Goal: Task Accomplishment & Management: Complete application form

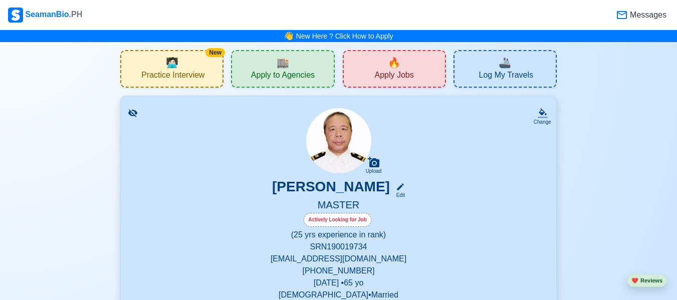
click at [390, 75] on span "Apply Jobs" at bounding box center [393, 76] width 39 height 13
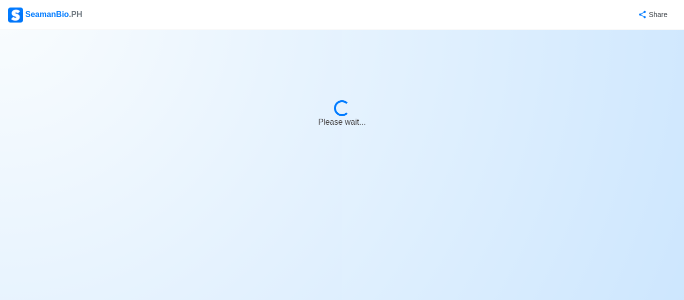
select select "Master"
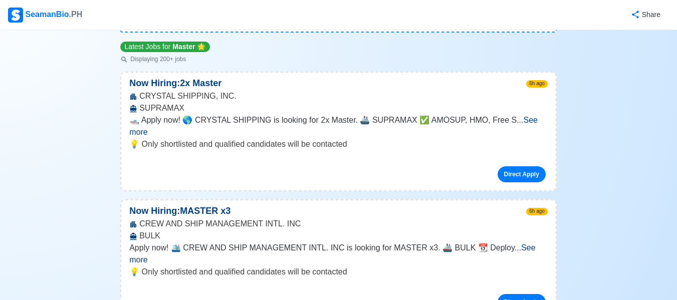
scroll to position [120, 0]
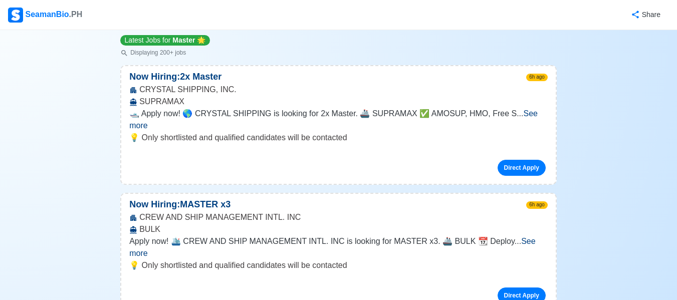
click at [523, 237] on span "See more" at bounding box center [332, 247] width 406 height 21
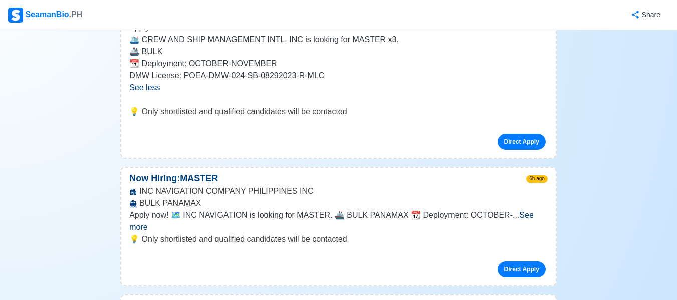
scroll to position [348, 0]
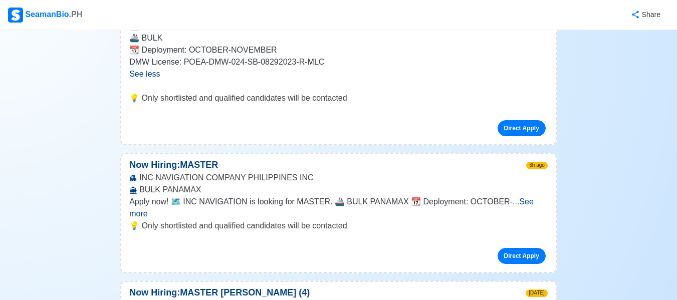
click at [524, 197] on span "See more" at bounding box center [331, 207] width 404 height 21
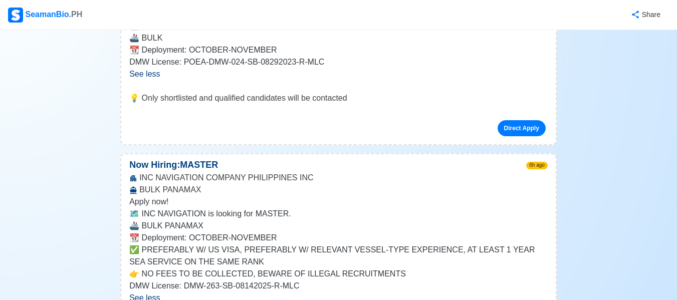
click at [524, 196] on p "Apply now!" at bounding box center [338, 202] width 418 height 12
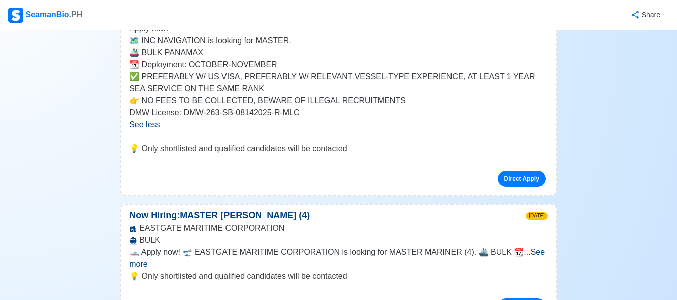
scroll to position [608, 0]
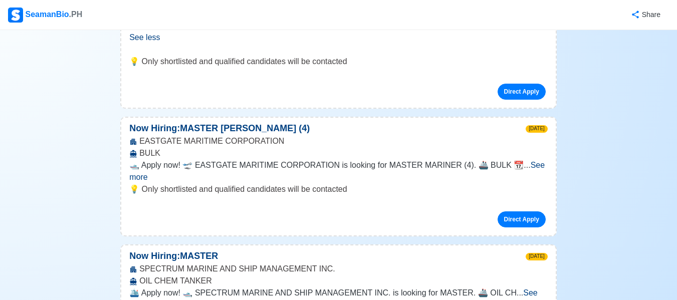
click at [533, 161] on span "See more" at bounding box center [336, 171] width 415 height 21
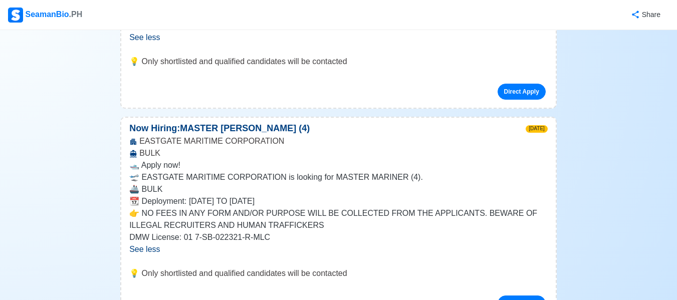
click at [533, 159] on p "🛥️ Apply now!" at bounding box center [338, 165] width 418 height 12
click at [528, 296] on link "Direct Apply" at bounding box center [521, 304] width 48 height 16
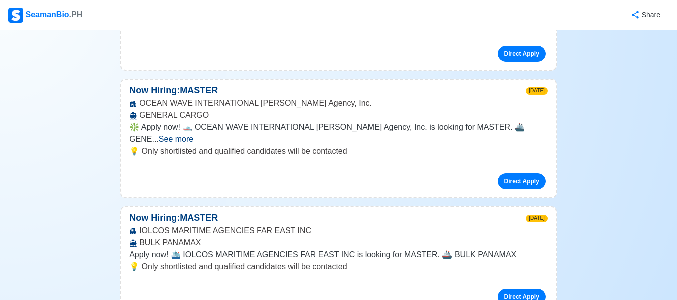
scroll to position [0, 0]
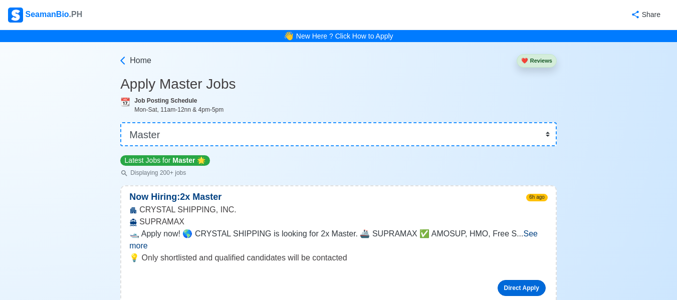
click at [521, 280] on link "Direct Apply" at bounding box center [521, 288] width 48 height 16
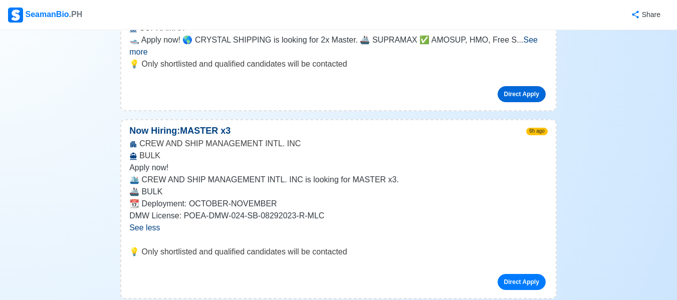
scroll to position [227, 0]
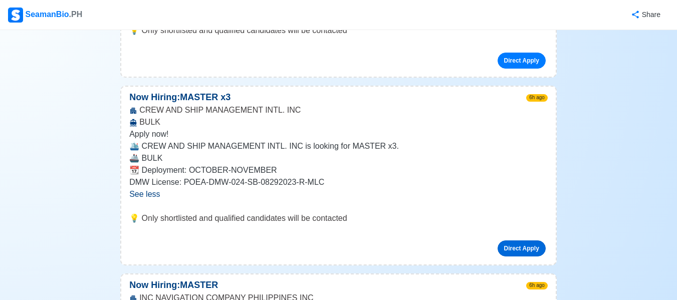
click at [520, 240] on link "Direct Apply" at bounding box center [521, 248] width 48 height 16
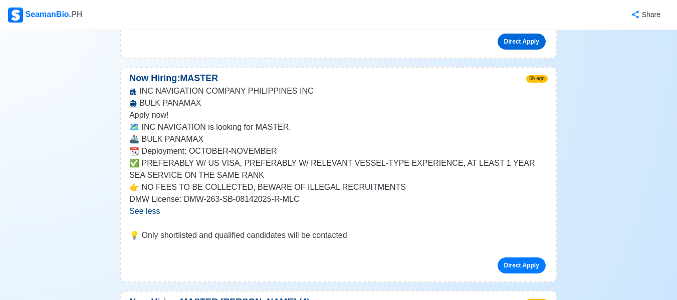
scroll to position [454, 0]
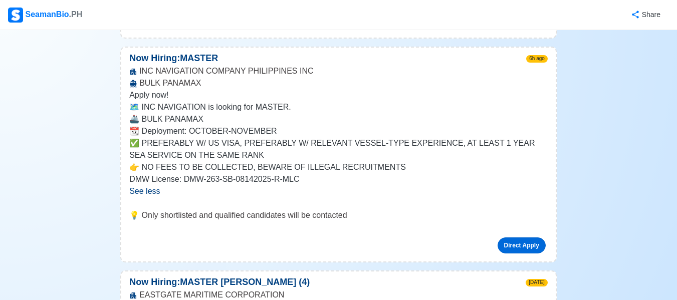
click at [519, 237] on link "Direct Apply" at bounding box center [521, 245] width 48 height 16
